Goal: Task Accomplishment & Management: Use online tool/utility

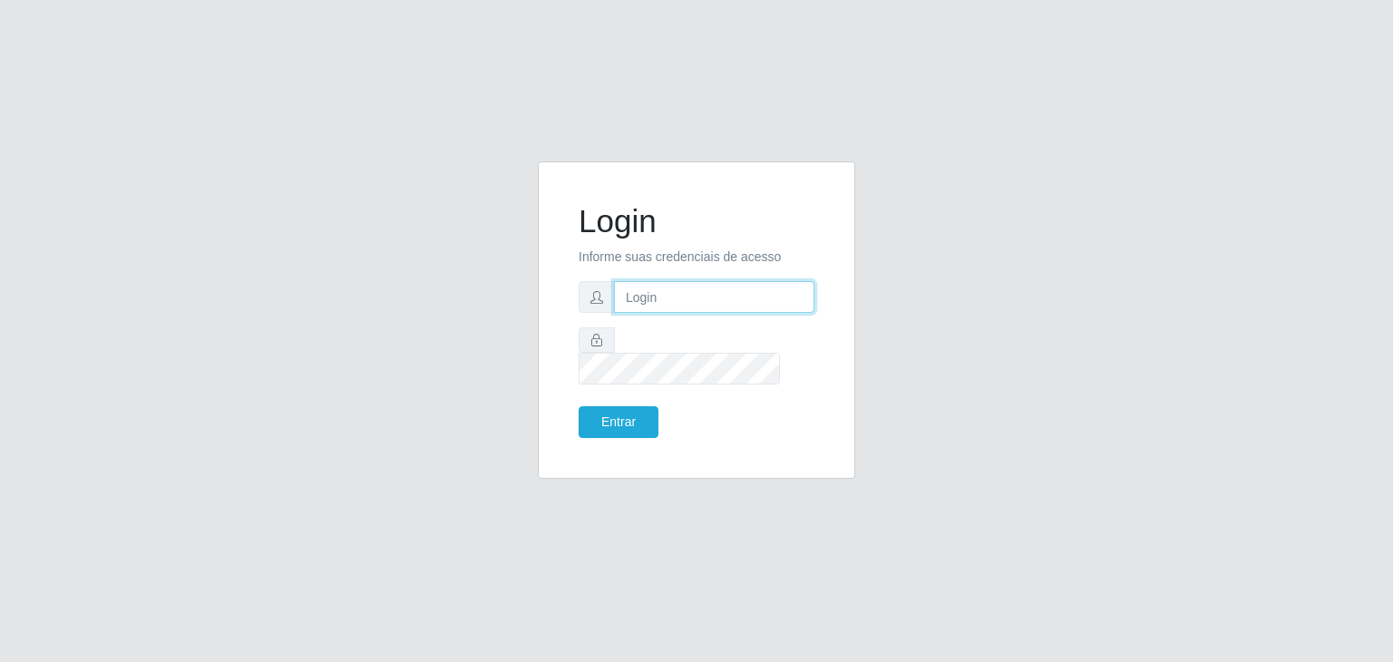
click at [654, 313] on input "text" at bounding box center [714, 297] width 200 height 32
paste input "[EMAIL_ADDRESS][DOMAIN_NAME]"
type input "[EMAIL_ADDRESS][DOMAIN_NAME]"
click at [579, 406] on button "Entrar" at bounding box center [619, 422] width 80 height 32
click at [625, 406] on button "Entrar" at bounding box center [619, 422] width 80 height 32
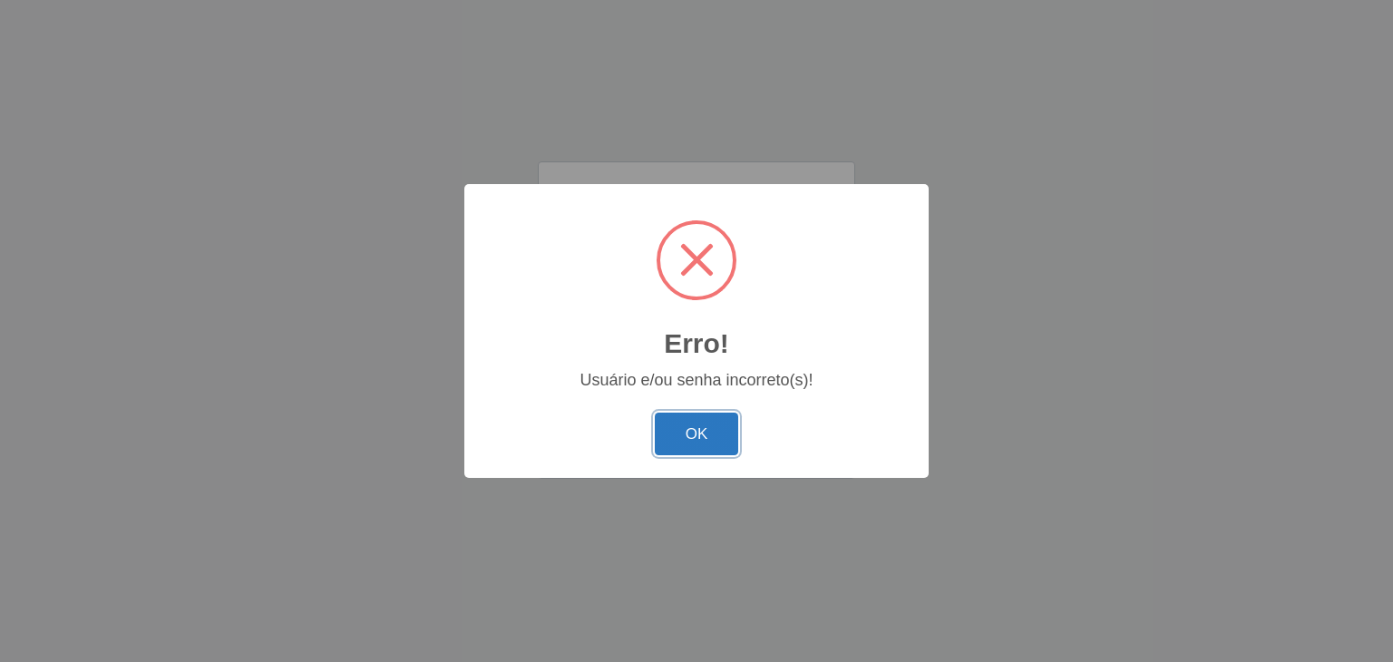
click at [704, 429] on button "OK" at bounding box center [697, 434] width 84 height 43
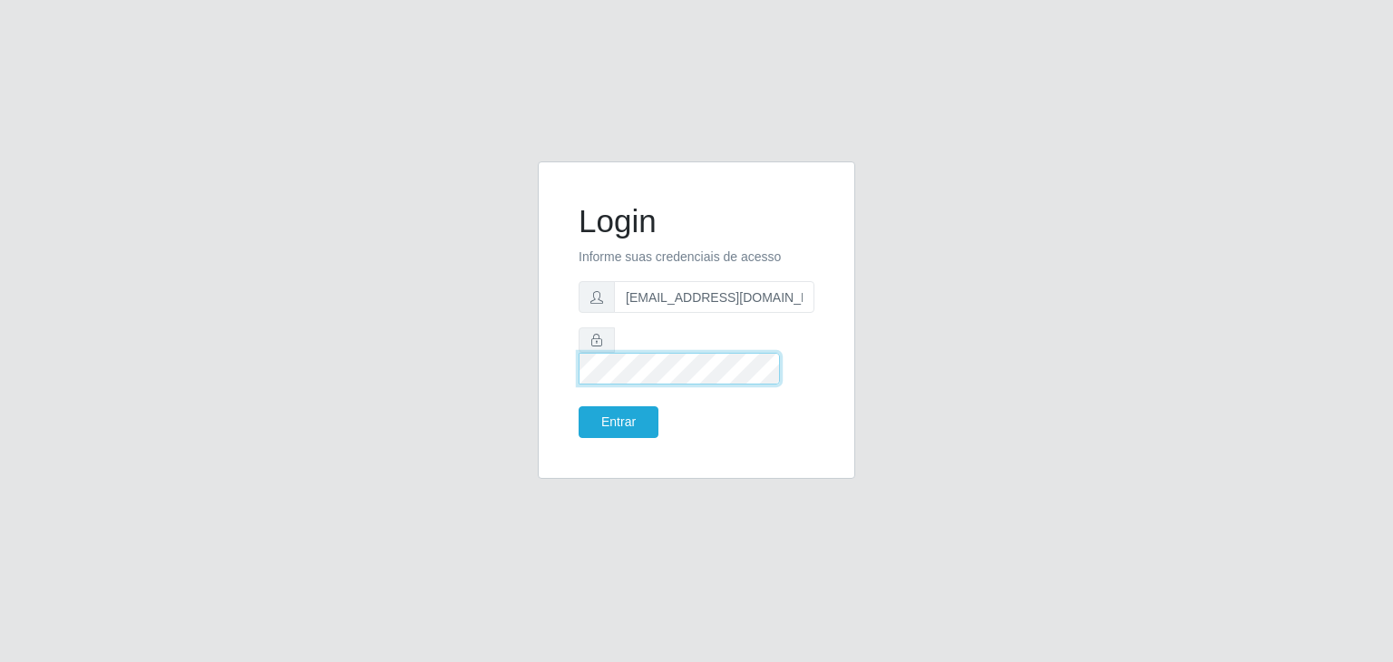
click at [579, 406] on button "Entrar" at bounding box center [619, 422] width 80 height 32
click at [609, 406] on button "Entrar" at bounding box center [619, 422] width 80 height 32
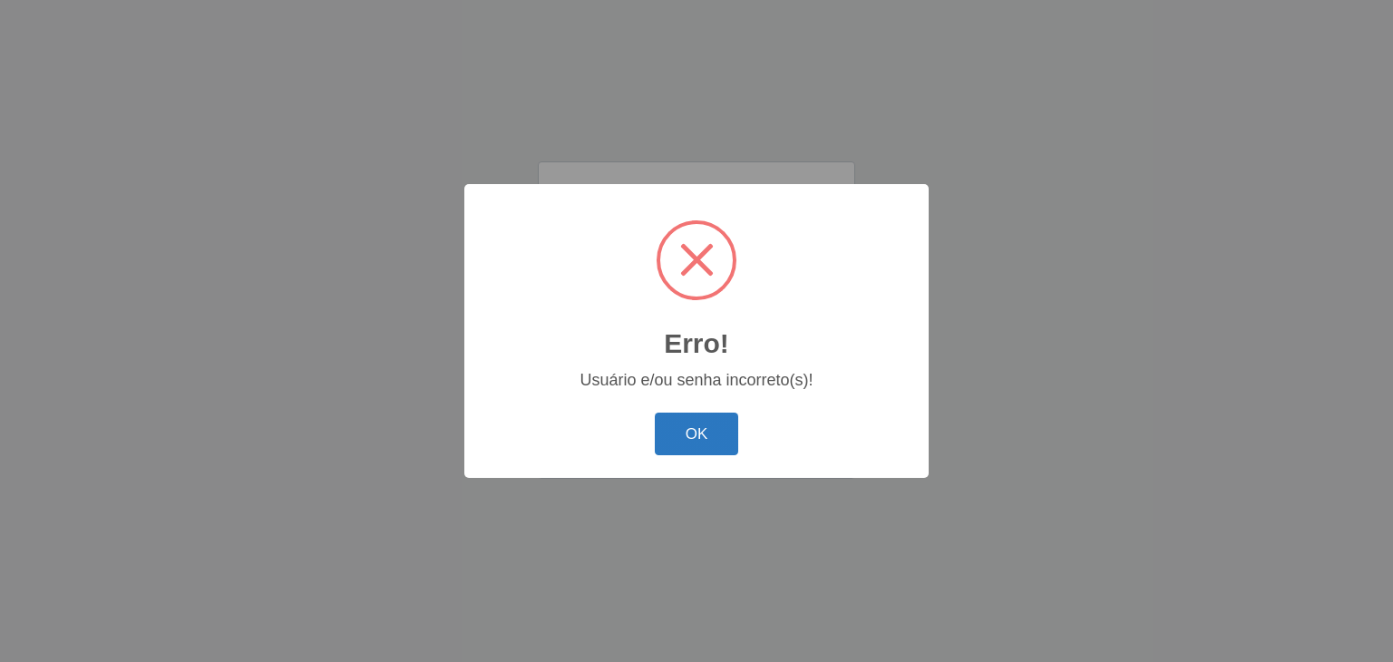
click at [693, 437] on button "OK" at bounding box center [697, 434] width 84 height 43
click at [712, 446] on button "OK" at bounding box center [697, 434] width 84 height 43
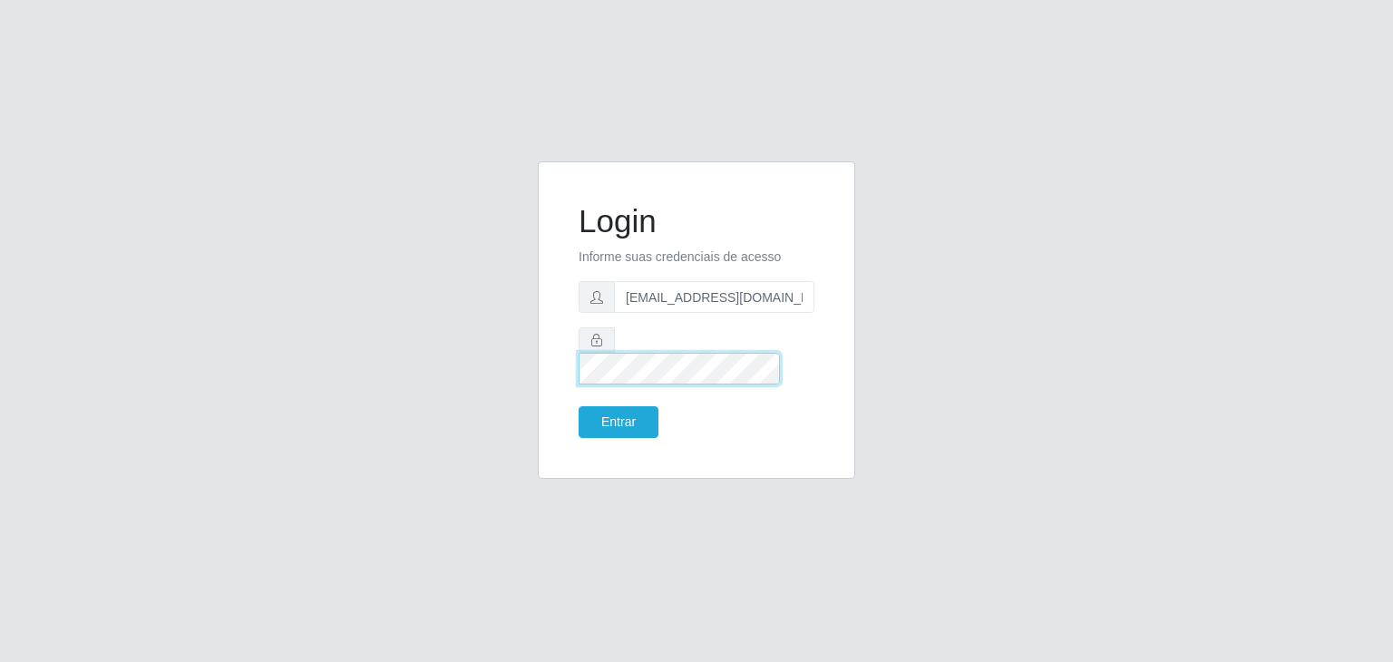
click at [579, 406] on button "Entrar" at bounding box center [619, 422] width 80 height 32
click at [609, 406] on button "Entrar" at bounding box center [619, 422] width 80 height 32
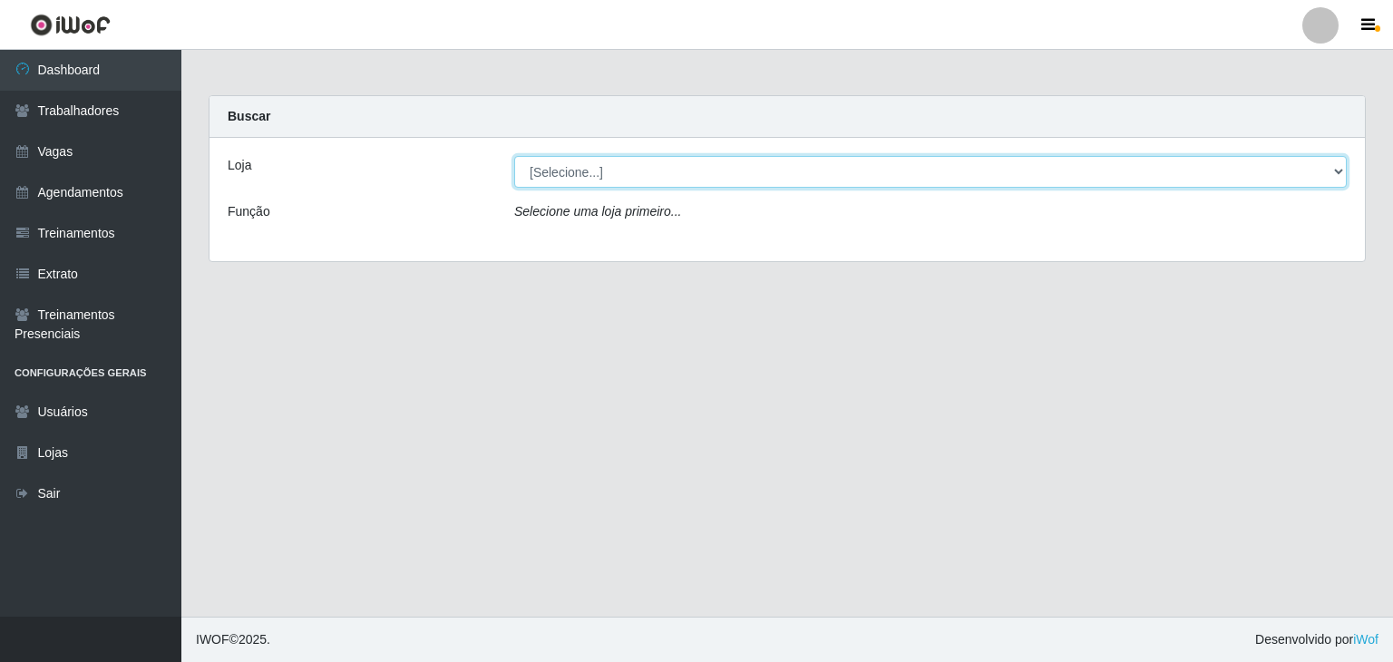
click at [1340, 167] on select "[Selecione...] [PERSON_NAME] Clan - [GEOGRAPHIC_DATA]" at bounding box center [930, 172] width 833 height 32
select select "498"
click at [514, 156] on select "[Selecione...] [PERSON_NAME] Clan - [GEOGRAPHIC_DATA]" at bounding box center [930, 172] width 833 height 32
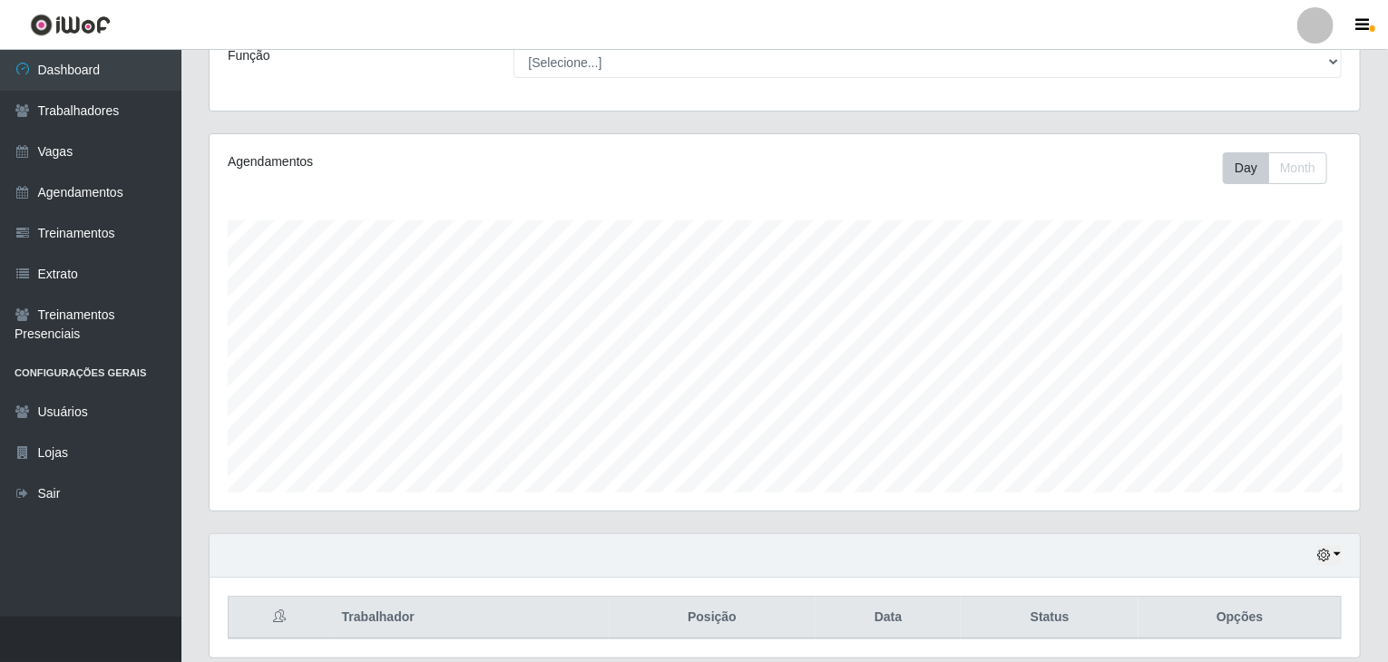
scroll to position [217, 0]
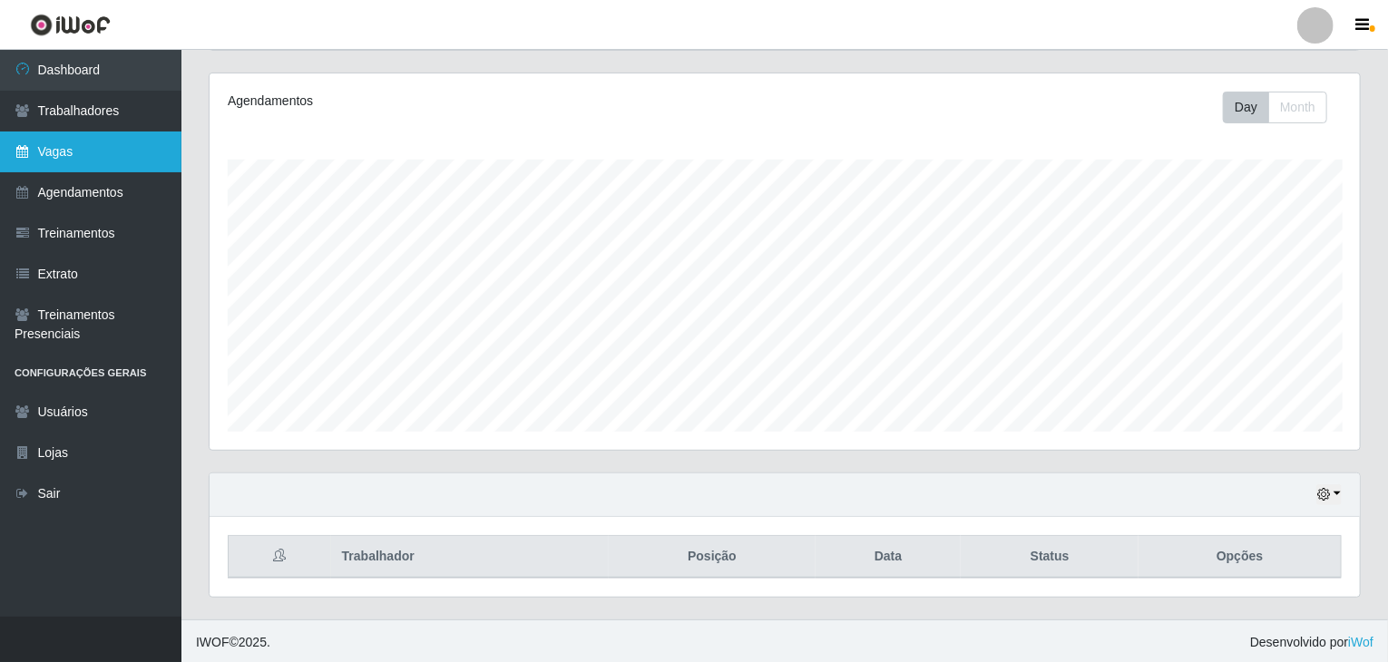
drag, startPoint x: 57, startPoint y: 200, endPoint x: 25, endPoint y: 161, distance: 50.3
click at [57, 200] on link "Agendamentos" at bounding box center [90, 192] width 181 height 41
